Goal: Check status

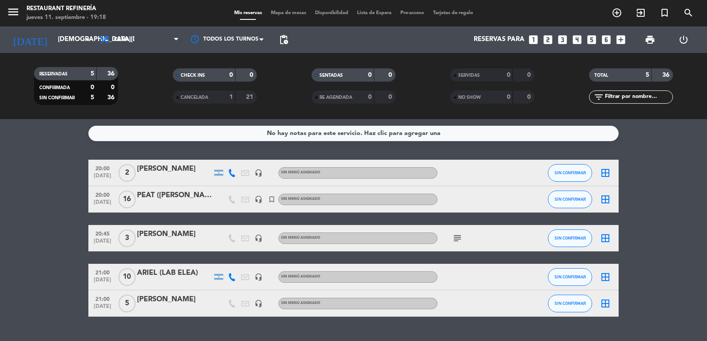
scroll to position [20, 0]
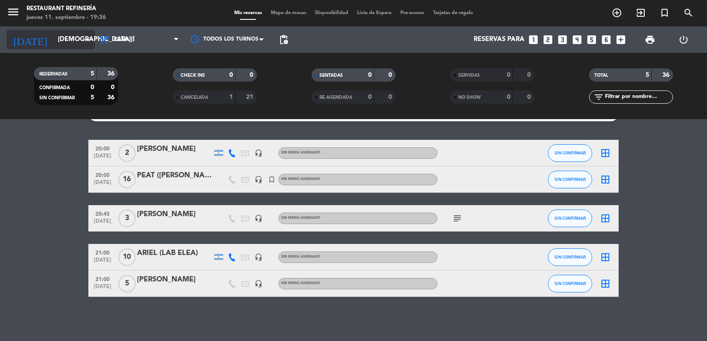
click at [53, 39] on input "[DEMOGRAPHIC_DATA][DATE]" at bounding box center [95, 39] width 85 height 17
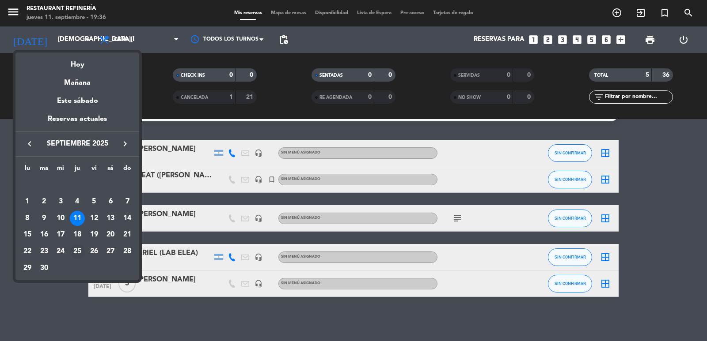
click at [76, 252] on div "25" at bounding box center [77, 251] width 15 height 15
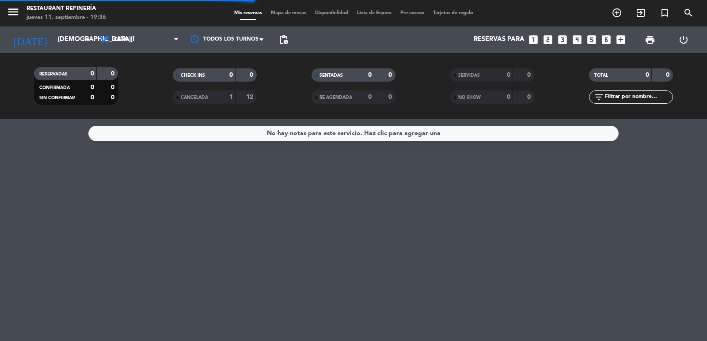
scroll to position [0, 0]
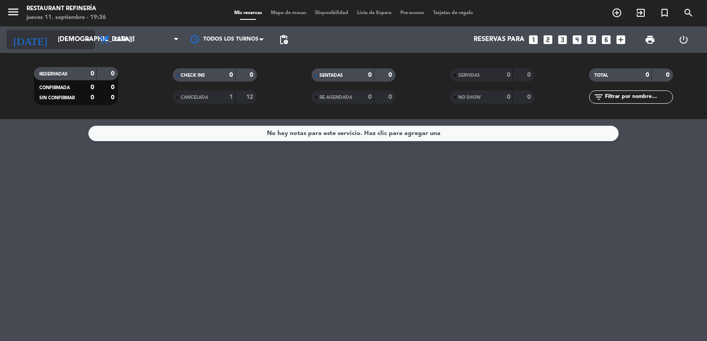
click at [63, 38] on input "[DEMOGRAPHIC_DATA][DATE]" at bounding box center [95, 39] width 85 height 17
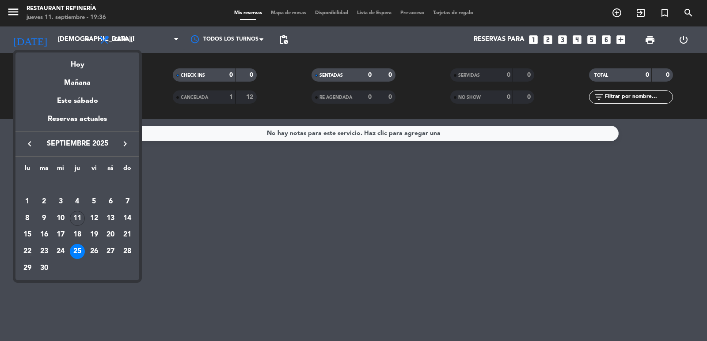
click at [121, 142] on icon "keyboard_arrow_right" at bounding box center [125, 144] width 11 height 11
click at [77, 254] on div "23" at bounding box center [77, 251] width 15 height 15
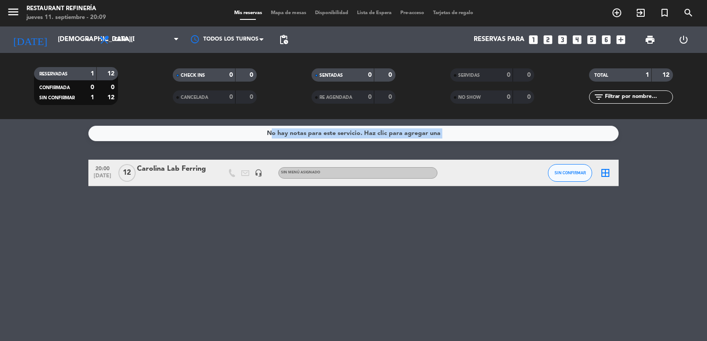
drag, startPoint x: 78, startPoint y: 123, endPoint x: 87, endPoint y: 147, distance: 25.4
click at [87, 147] on div "No hay notas para este servicio. Haz clic para agregar una 20:00 [DATE] Carolin…" at bounding box center [353, 230] width 707 height 222
click at [91, 142] on div "No hay notas para este servicio. Haz clic para agregar una 20:00 [DATE] Carolin…" at bounding box center [353, 230] width 707 height 222
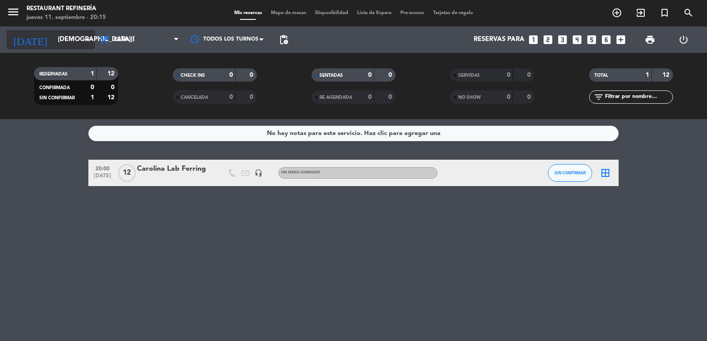
click at [69, 40] on input "[DEMOGRAPHIC_DATA][DATE]" at bounding box center [95, 39] width 85 height 17
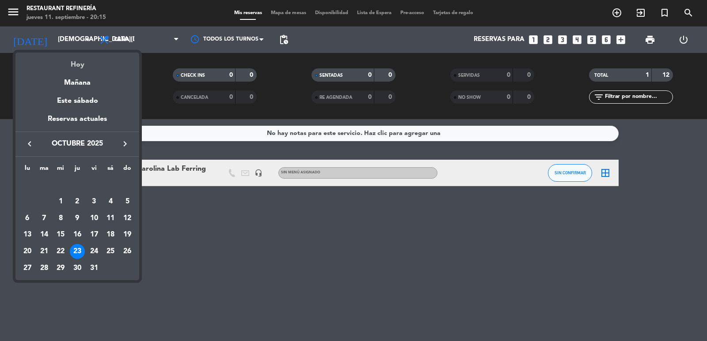
click at [84, 64] on div "Hoy" at bounding box center [77, 62] width 124 height 18
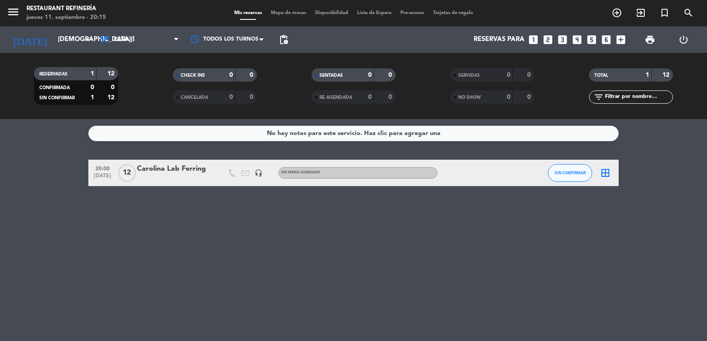
type input "[DEMOGRAPHIC_DATA][DATE]"
